Goal: Navigation & Orientation: Find specific page/section

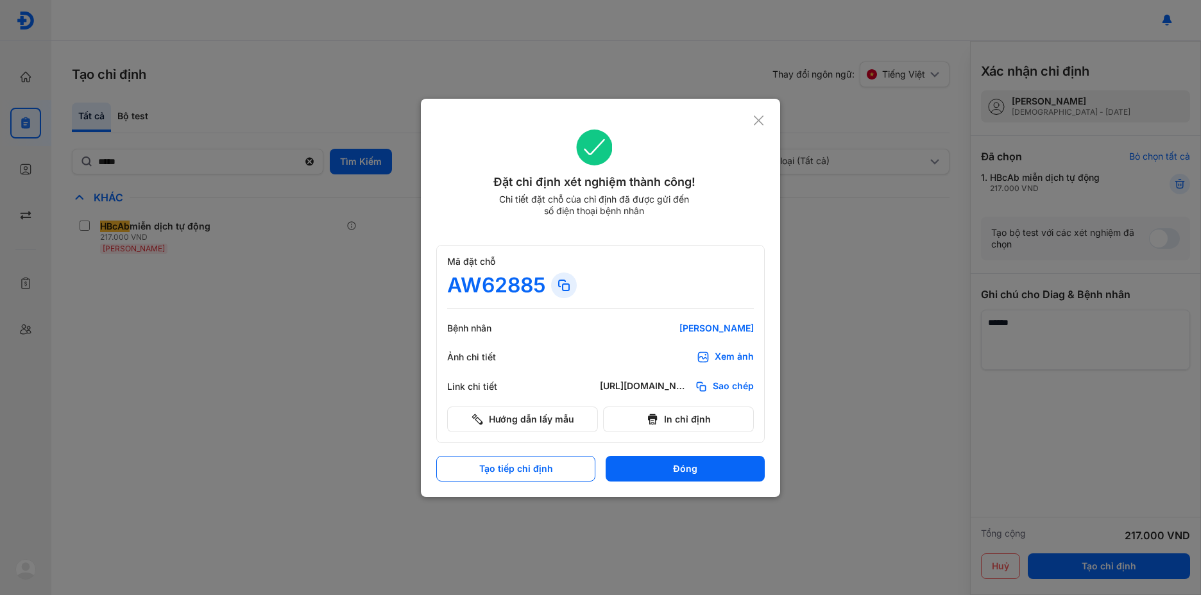
click at [201, 222] on div at bounding box center [600, 297] width 1201 height 595
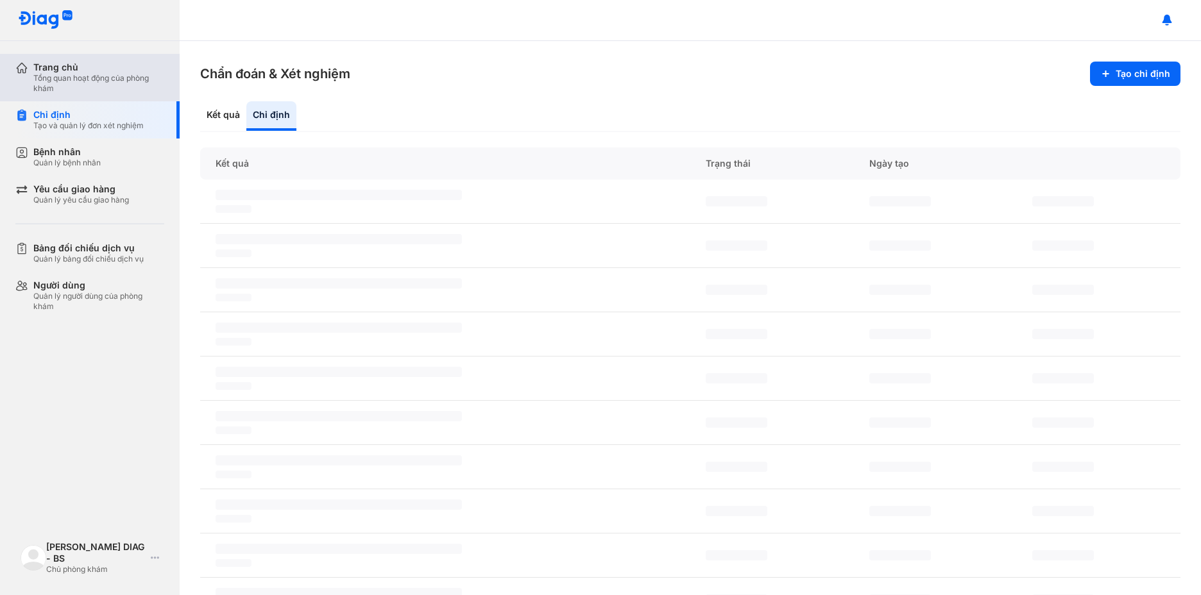
click at [69, 69] on div "Trang chủ" at bounding box center [98, 68] width 131 height 12
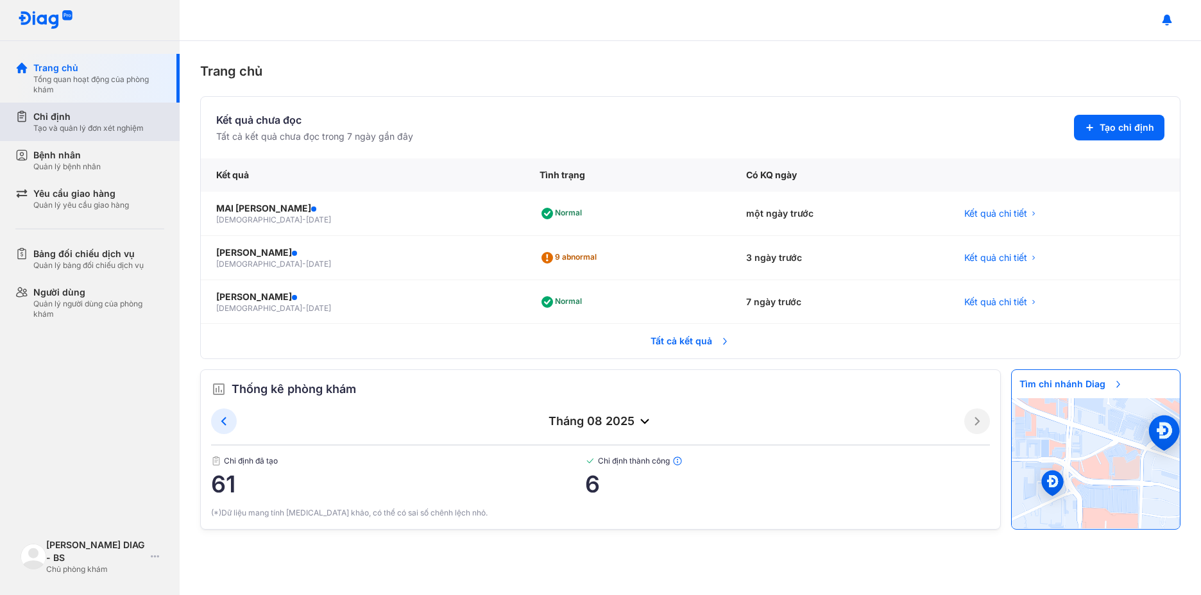
click at [55, 118] on div "Chỉ định" at bounding box center [88, 116] width 110 height 13
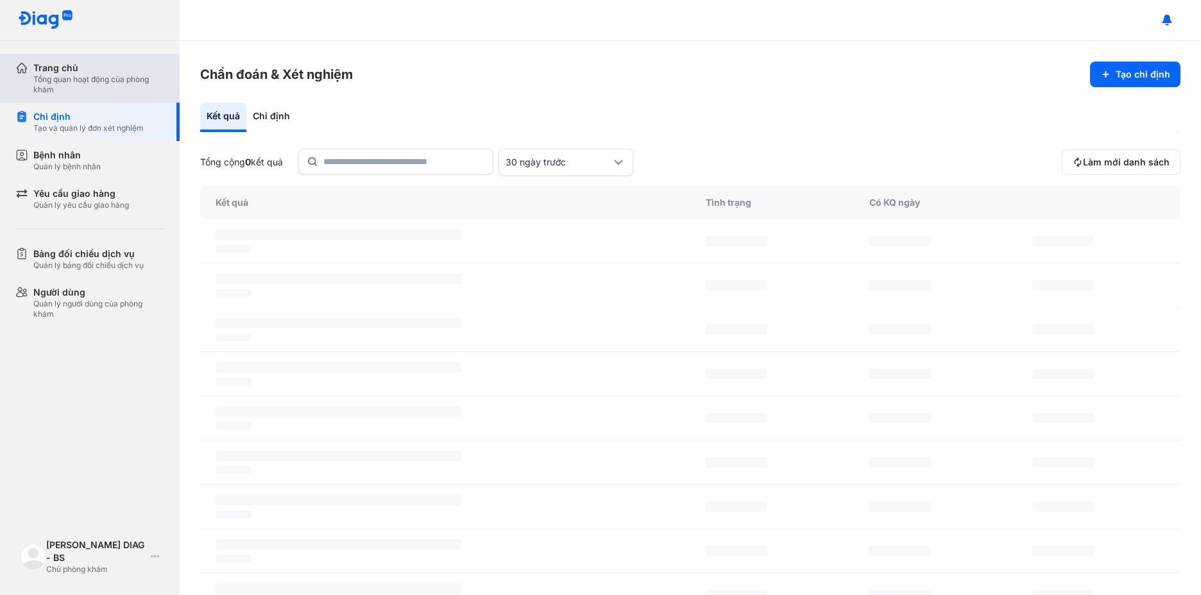
click at [76, 82] on div "Tổng quan hoạt động của phòng khám" at bounding box center [98, 84] width 131 height 21
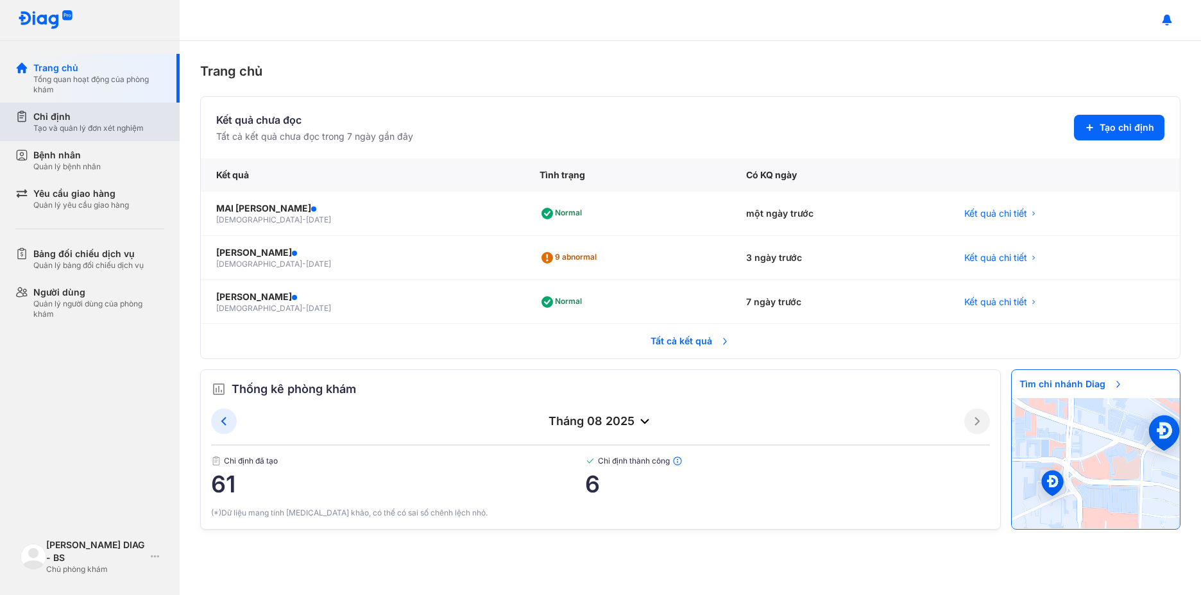
click at [93, 127] on div "Tạo và quản lý đơn xét nghiệm" at bounding box center [88, 128] width 110 height 10
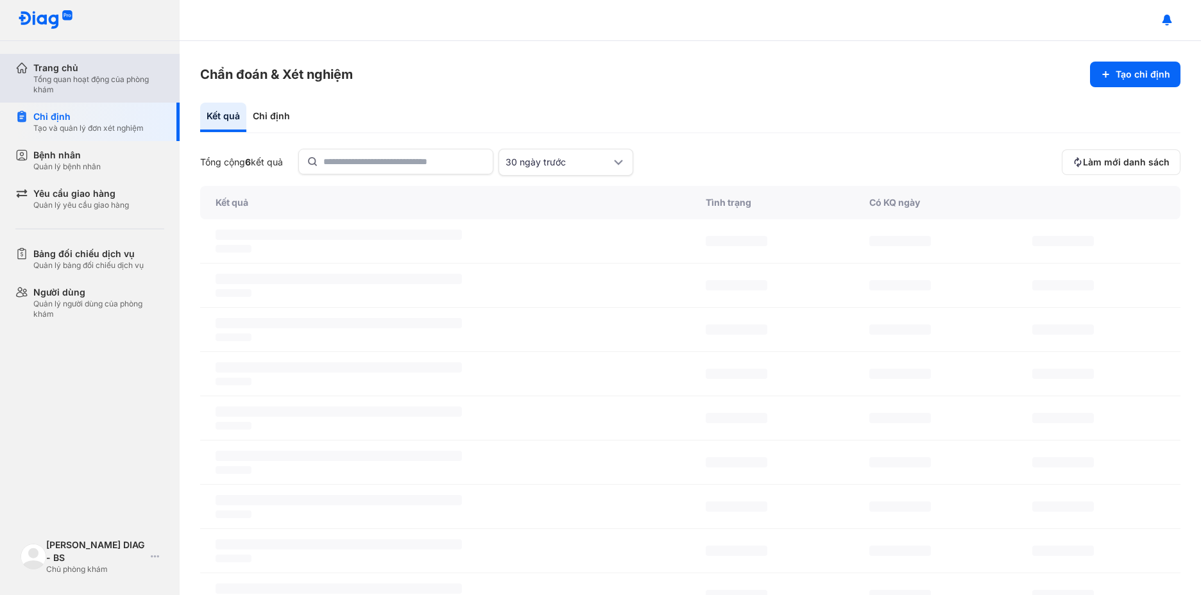
click at [110, 87] on div "Tổng quan hoạt động của phòng khám" at bounding box center [98, 84] width 131 height 21
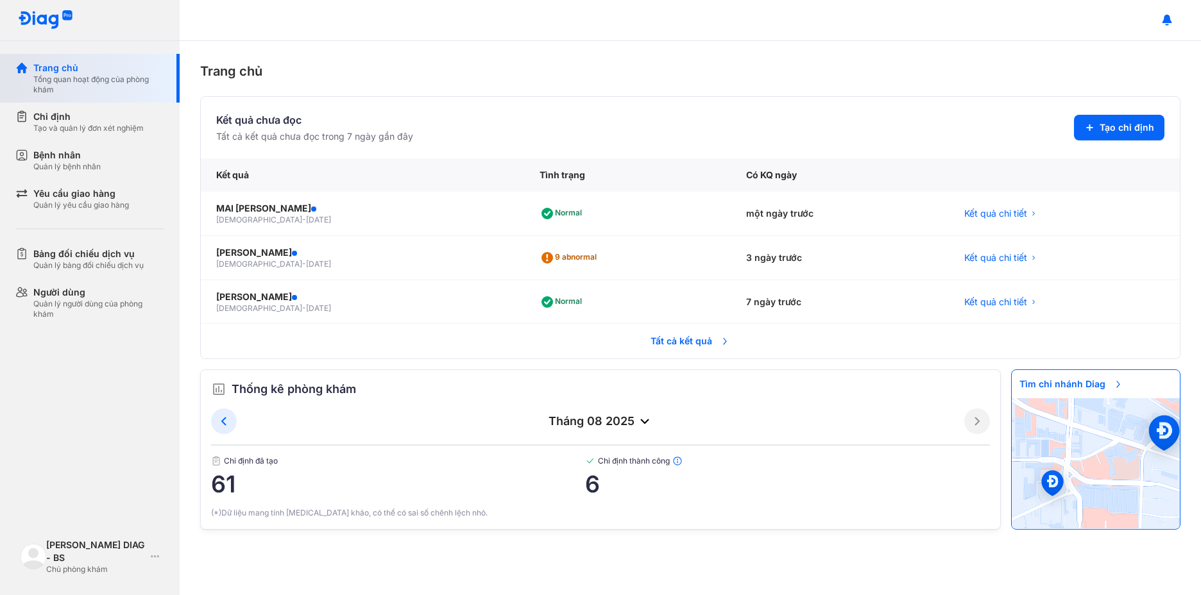
click at [108, 77] on div "Tổng quan hoạt động của phòng khám" at bounding box center [98, 84] width 131 height 21
click at [64, 117] on div "Chỉ định" at bounding box center [88, 116] width 110 height 13
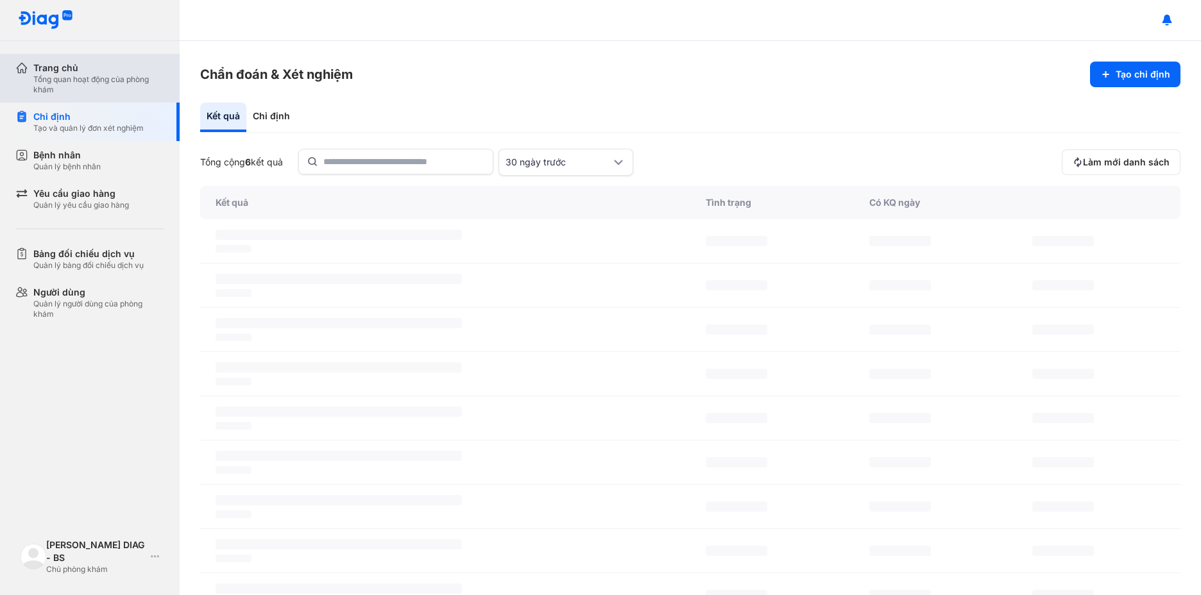
click at [87, 67] on div "Trang chủ" at bounding box center [98, 68] width 131 height 13
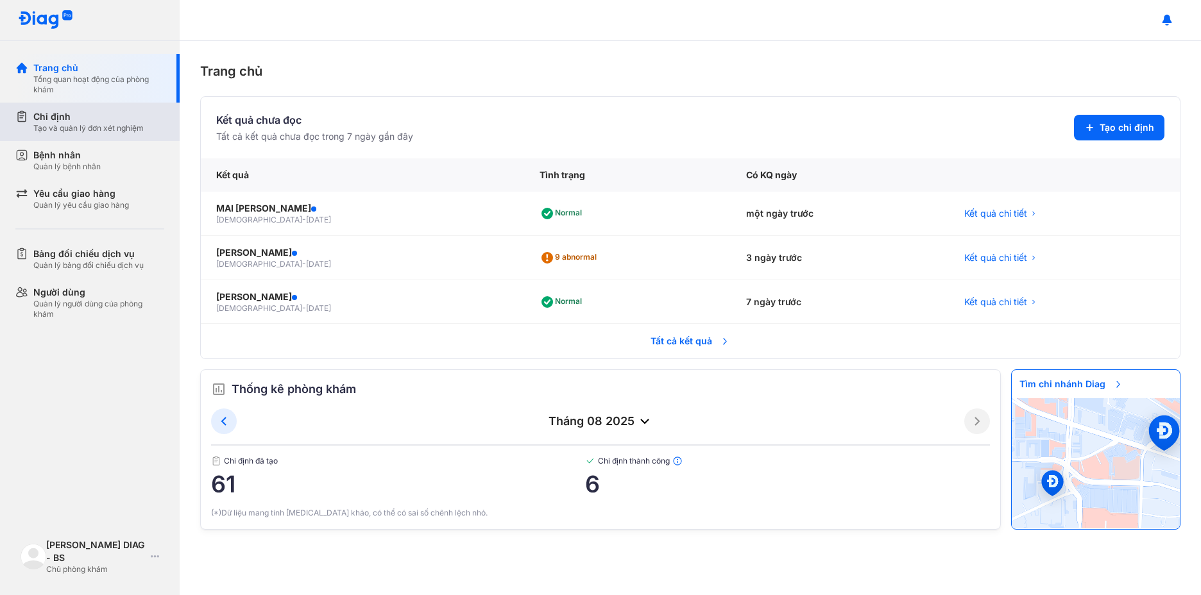
click at [80, 127] on div "Tạo và quản lý đơn xét nghiệm" at bounding box center [88, 128] width 110 height 10
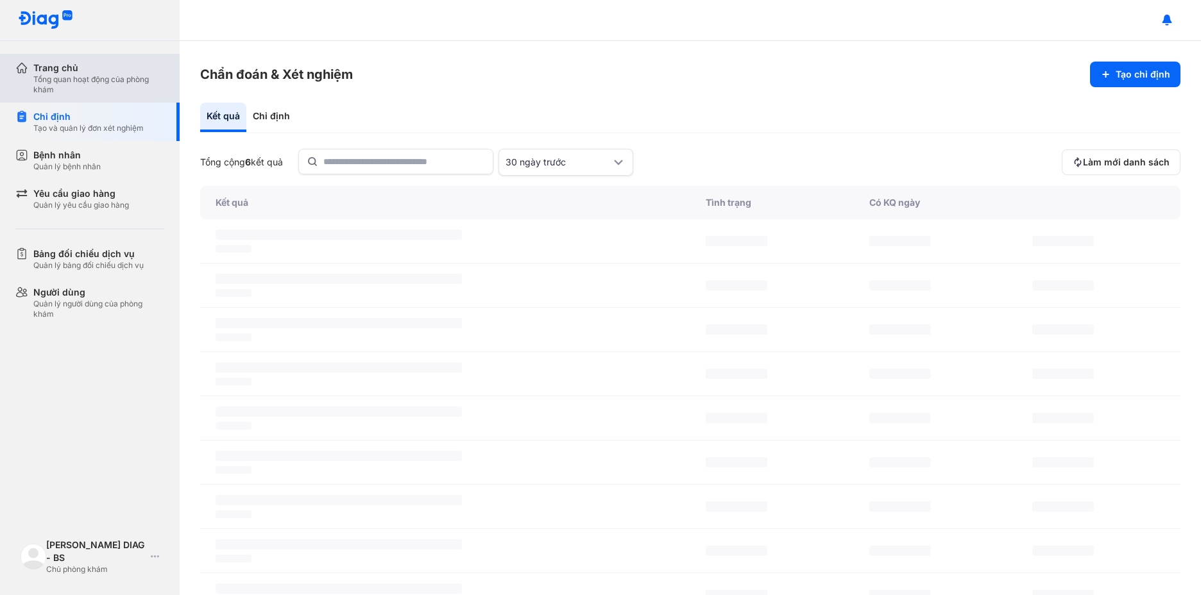
click at [99, 90] on div "Tổng quan hoạt động của phòng khám" at bounding box center [98, 84] width 131 height 21
